Goal: Find specific page/section: Find specific page/section

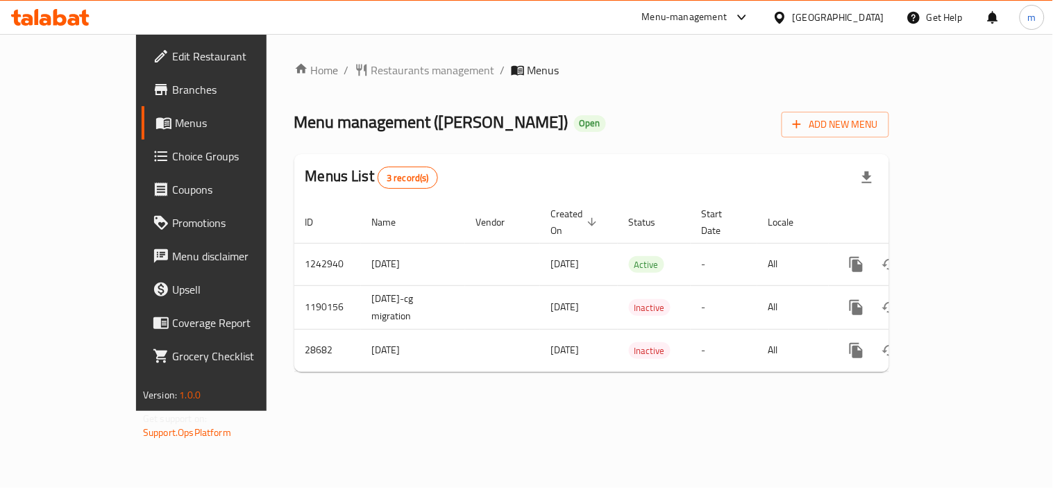
click at [38, 10] on icon at bounding box center [50, 17] width 78 height 17
click at [637, 191] on div "Menus List 3 record(s)" at bounding box center [591, 177] width 595 height 47
click at [637, 192] on div "Menus List 3 record(s)" at bounding box center [591, 177] width 595 height 47
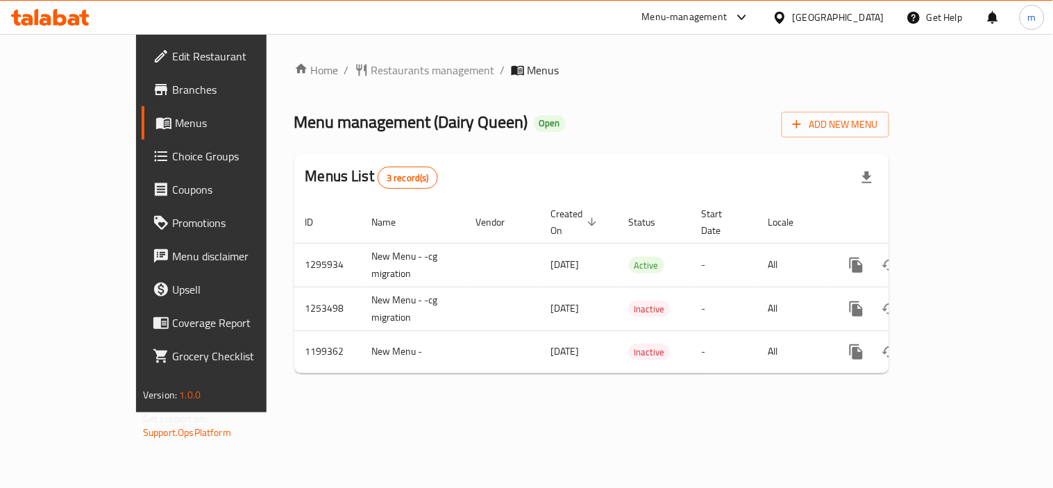
click at [50, 15] on icon at bounding box center [50, 17] width 78 height 17
